Goal: Complete application form: Complete application form

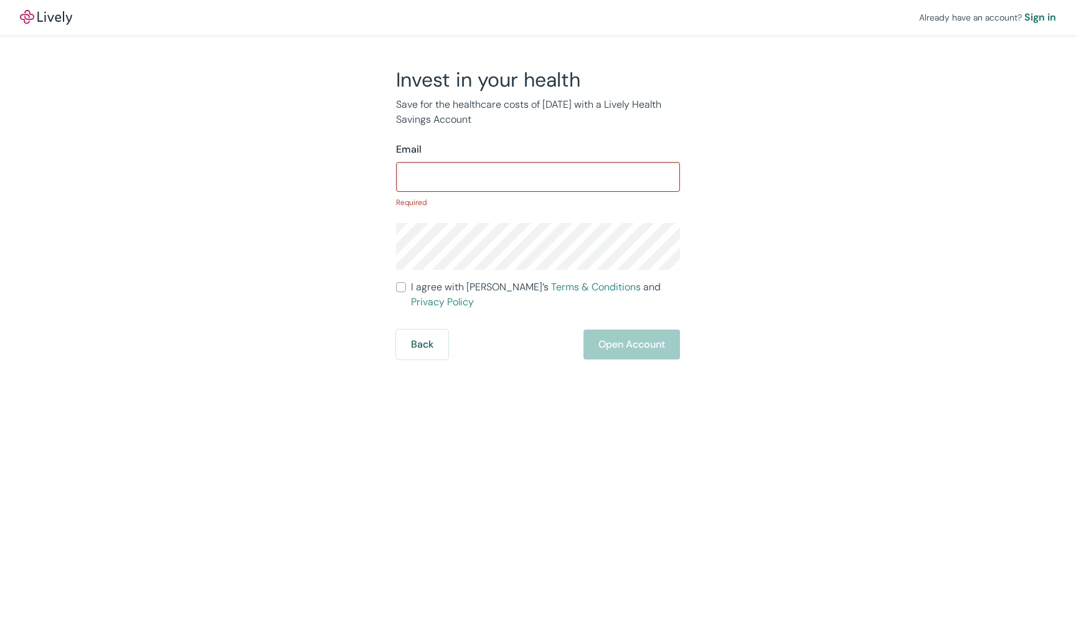
click at [656, 141] on div "Invest in your health Save for the healthcare costs of tomorrow with a Lively H…" at bounding box center [530, 213] width 299 height 292
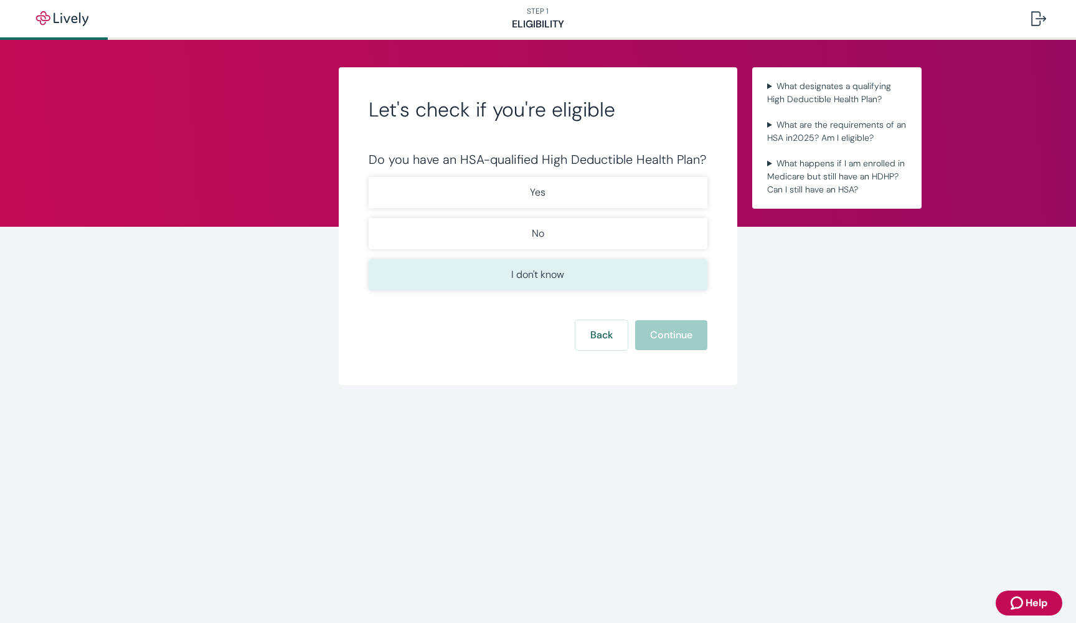
click at [539, 272] on p "I don't know" at bounding box center [537, 274] width 53 height 15
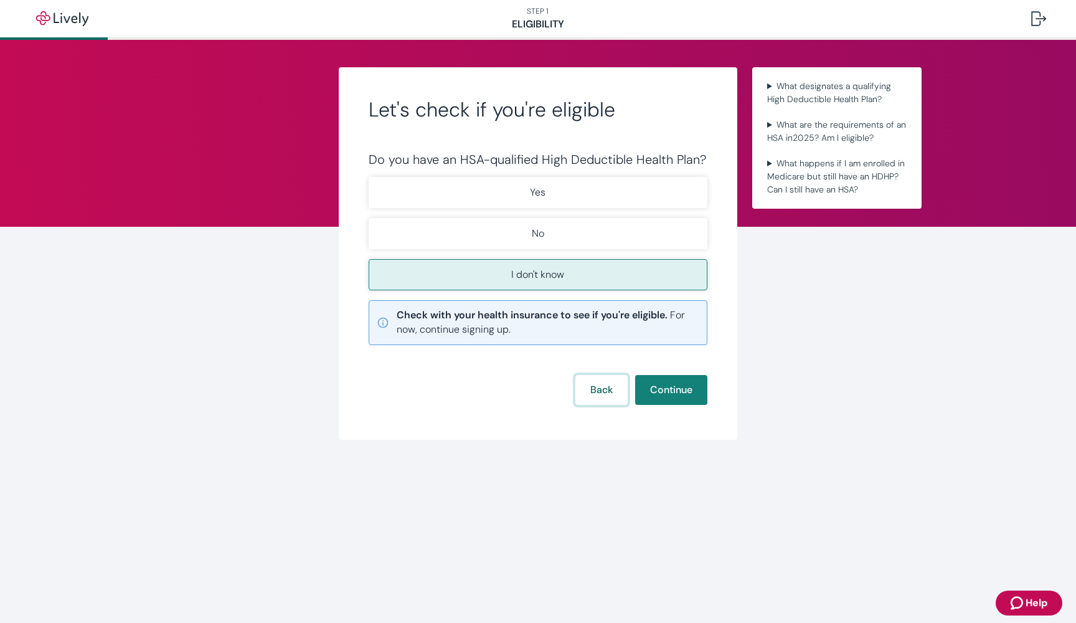
click at [601, 390] on button "Back" at bounding box center [601, 390] width 52 height 30
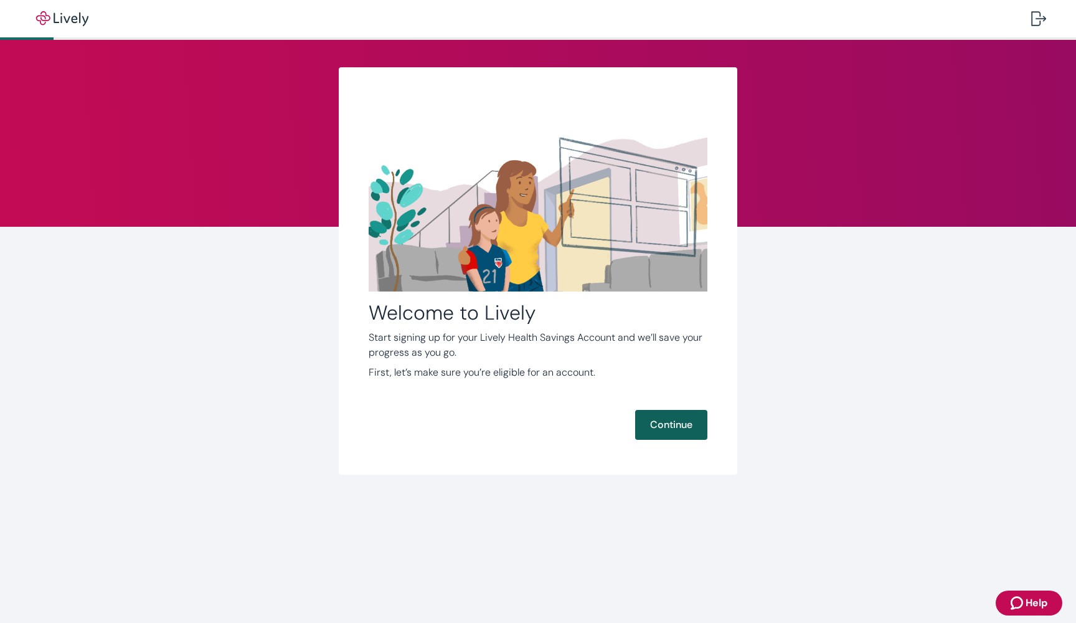
click at [674, 421] on button "Continue" at bounding box center [671, 425] width 72 height 30
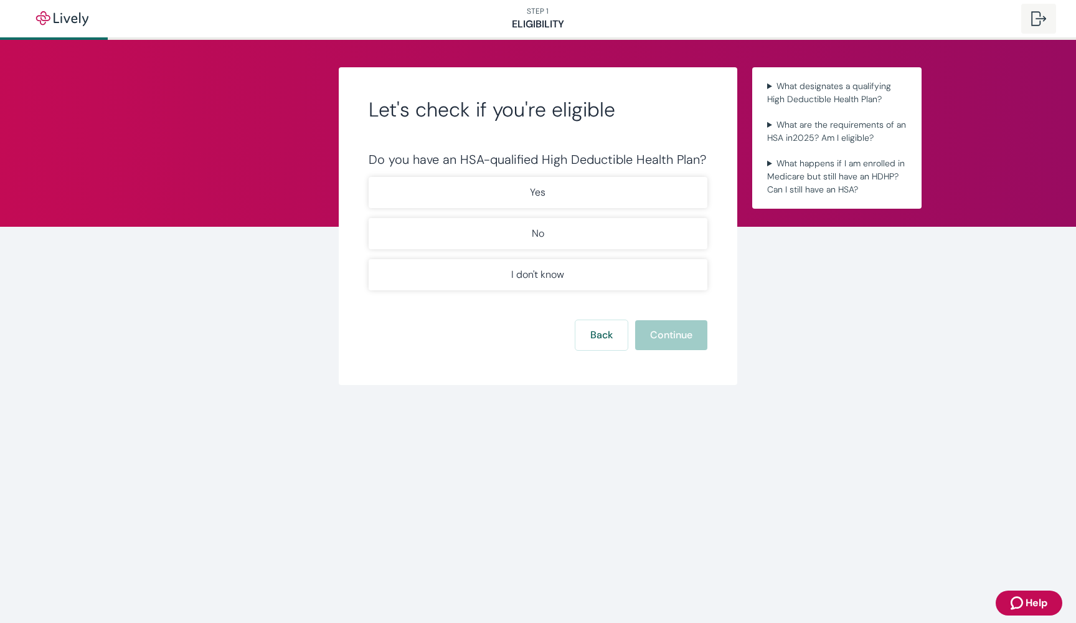
click at [1036, 20] on div at bounding box center [1038, 18] width 15 height 15
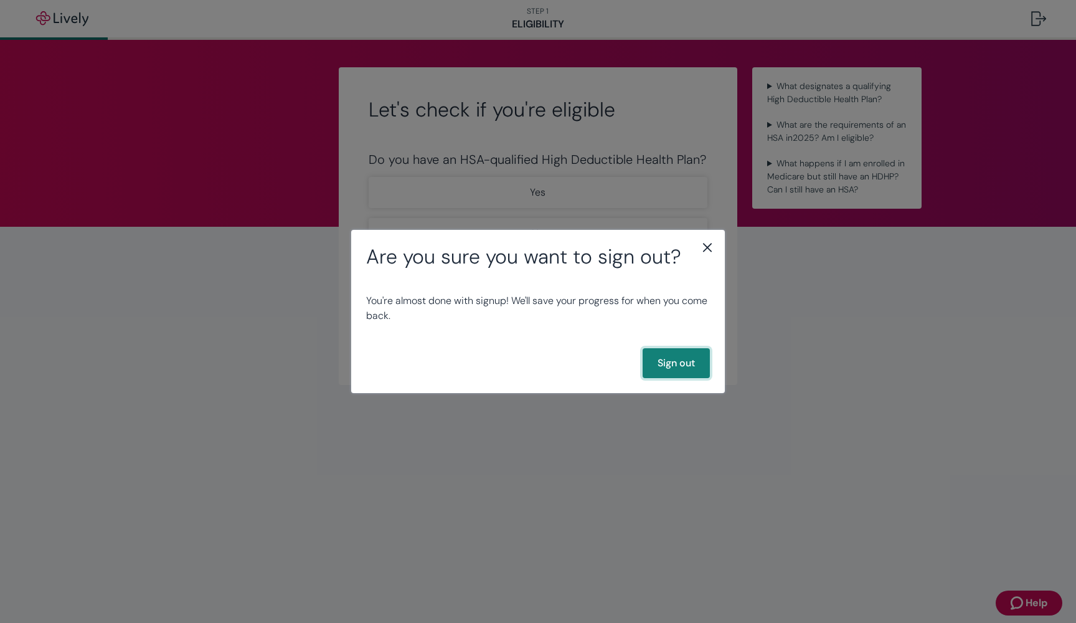
click at [660, 365] on button "Sign out" at bounding box center [675, 363] width 67 height 30
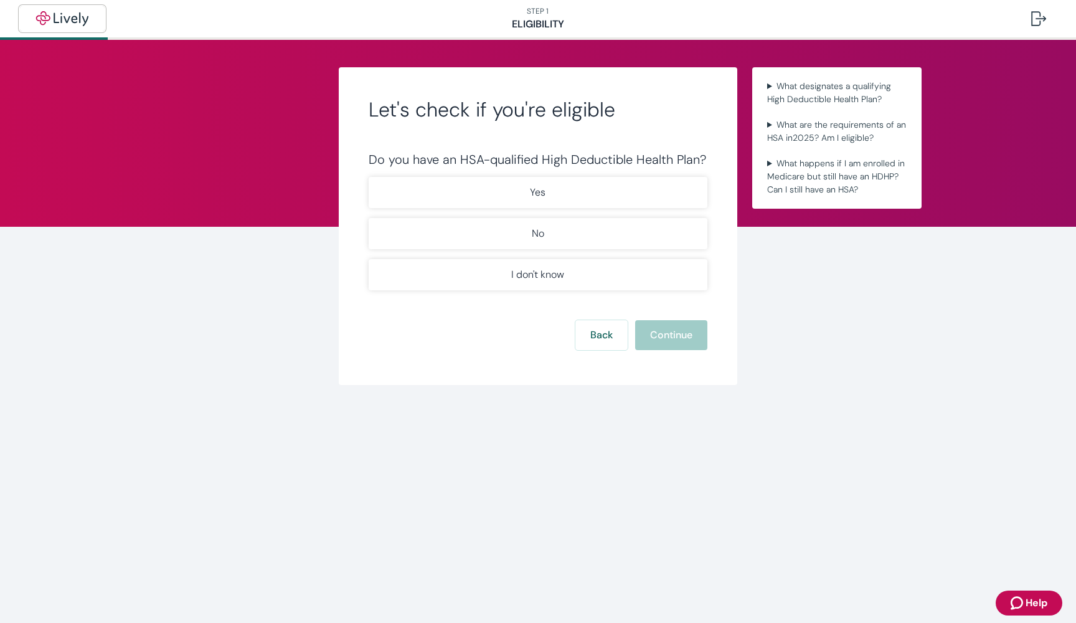
click at [65, 17] on img "button" at bounding box center [62, 18] width 70 height 15
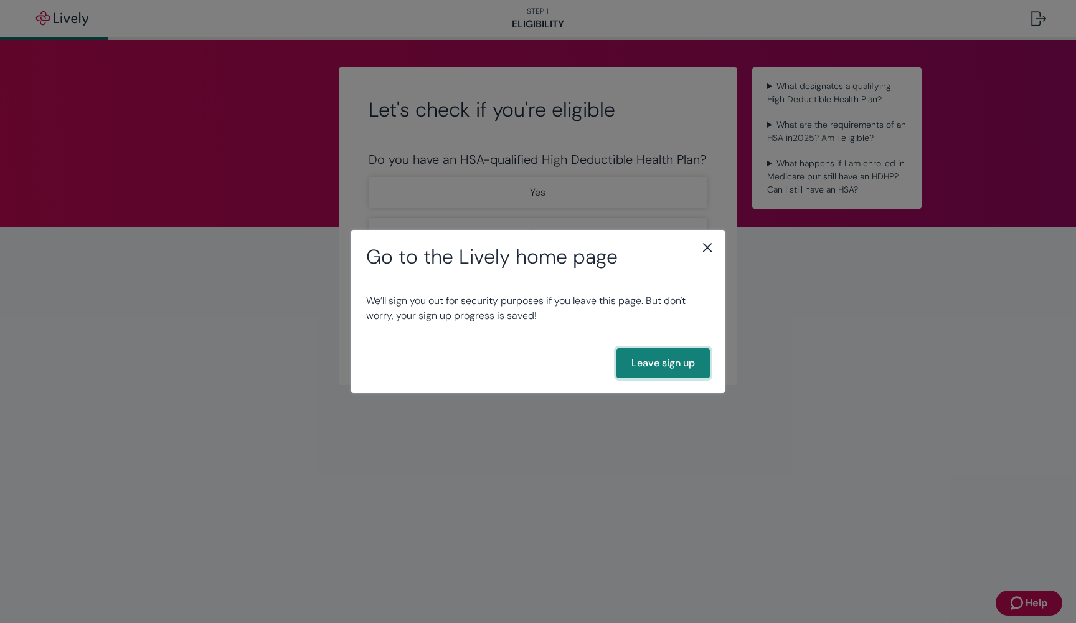
click at [649, 365] on button "Leave sign up" at bounding box center [662, 363] width 93 height 30
